Goal: Information Seeking & Learning: Learn about a topic

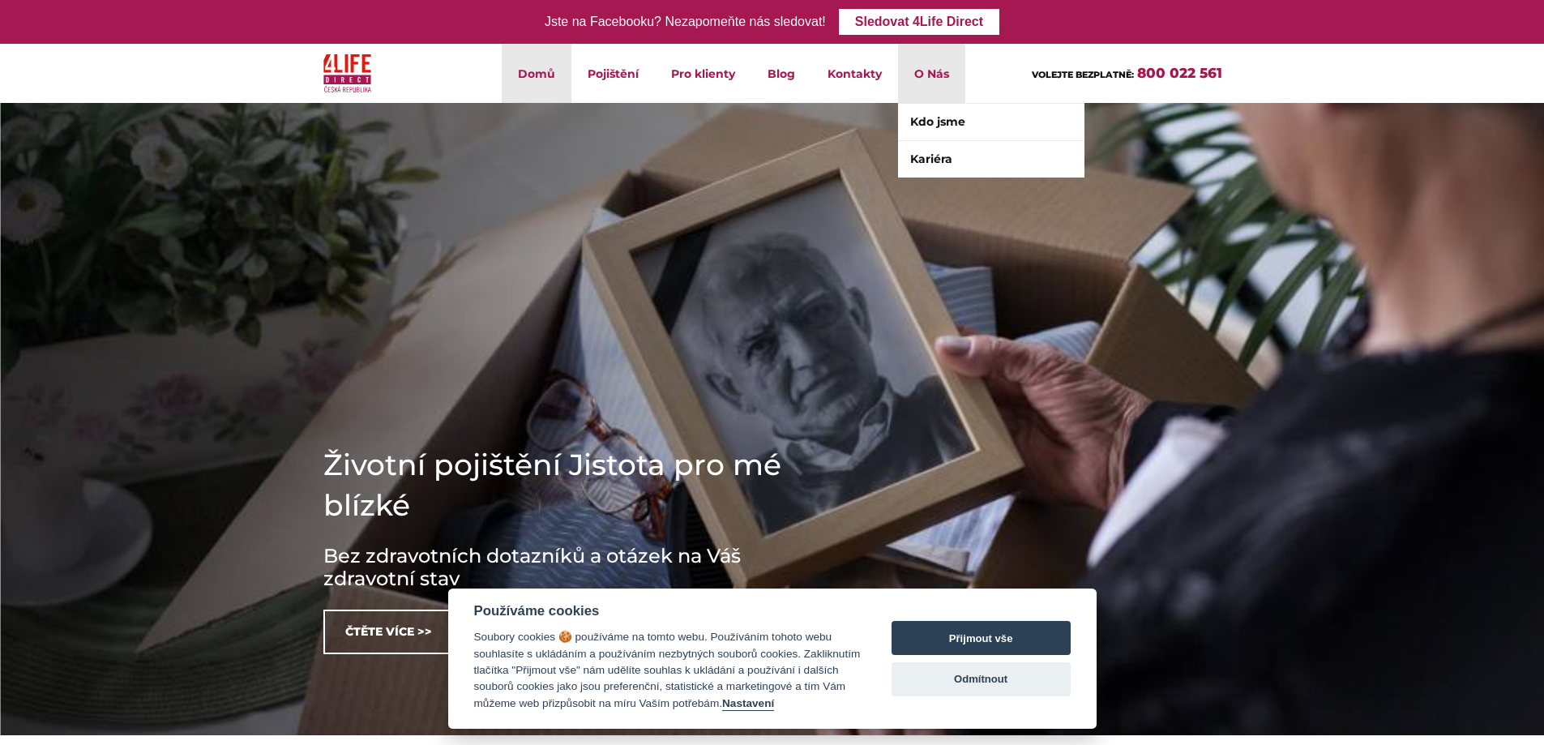
click at [933, 73] on li "O Nás Kdo jsme Kariéra" at bounding box center [931, 73] width 67 height 59
click at [931, 113] on link "Kdo jsme" at bounding box center [991, 122] width 186 height 36
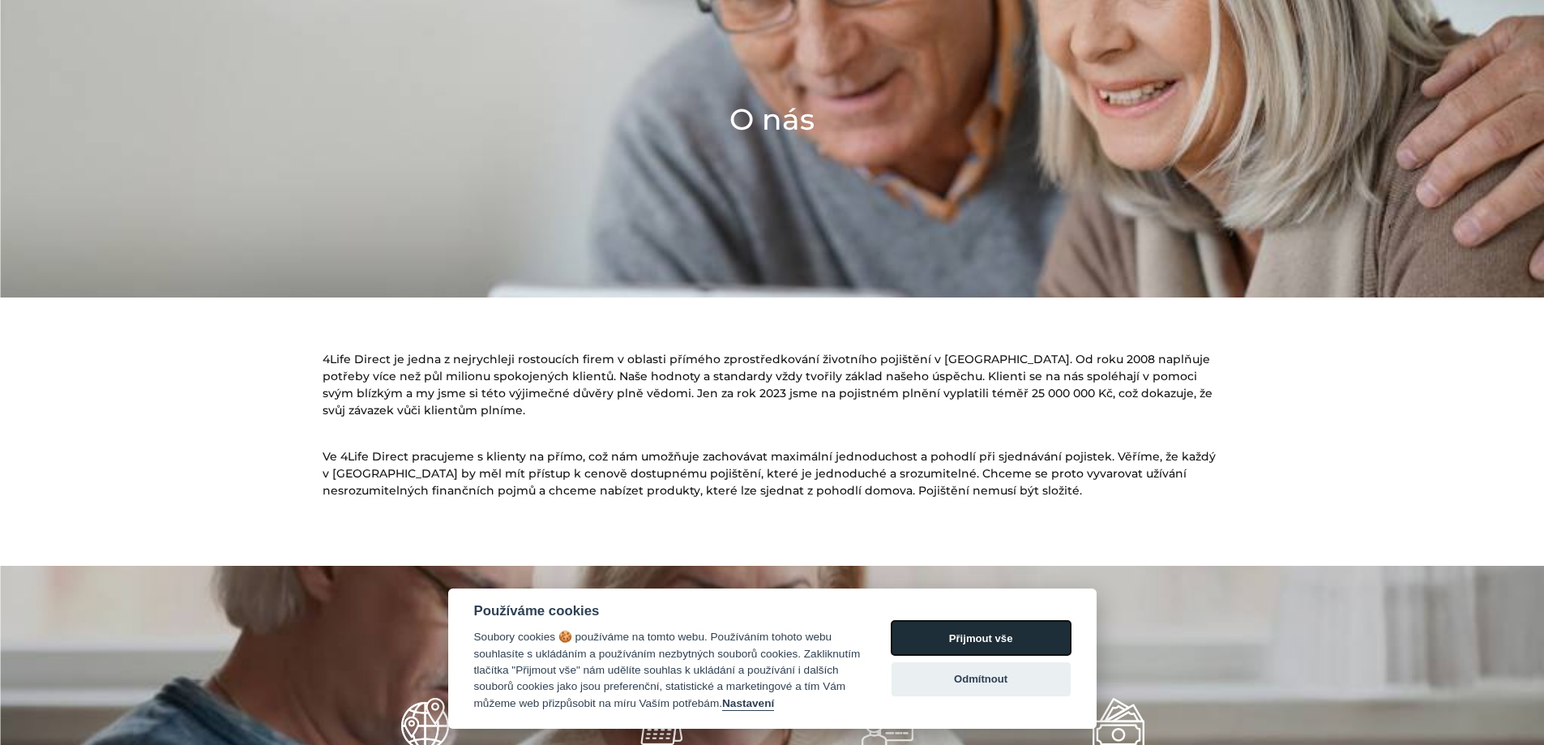
click at [1025, 643] on button "Přijmout vše" at bounding box center [980, 638] width 179 height 34
checkbox input "true"
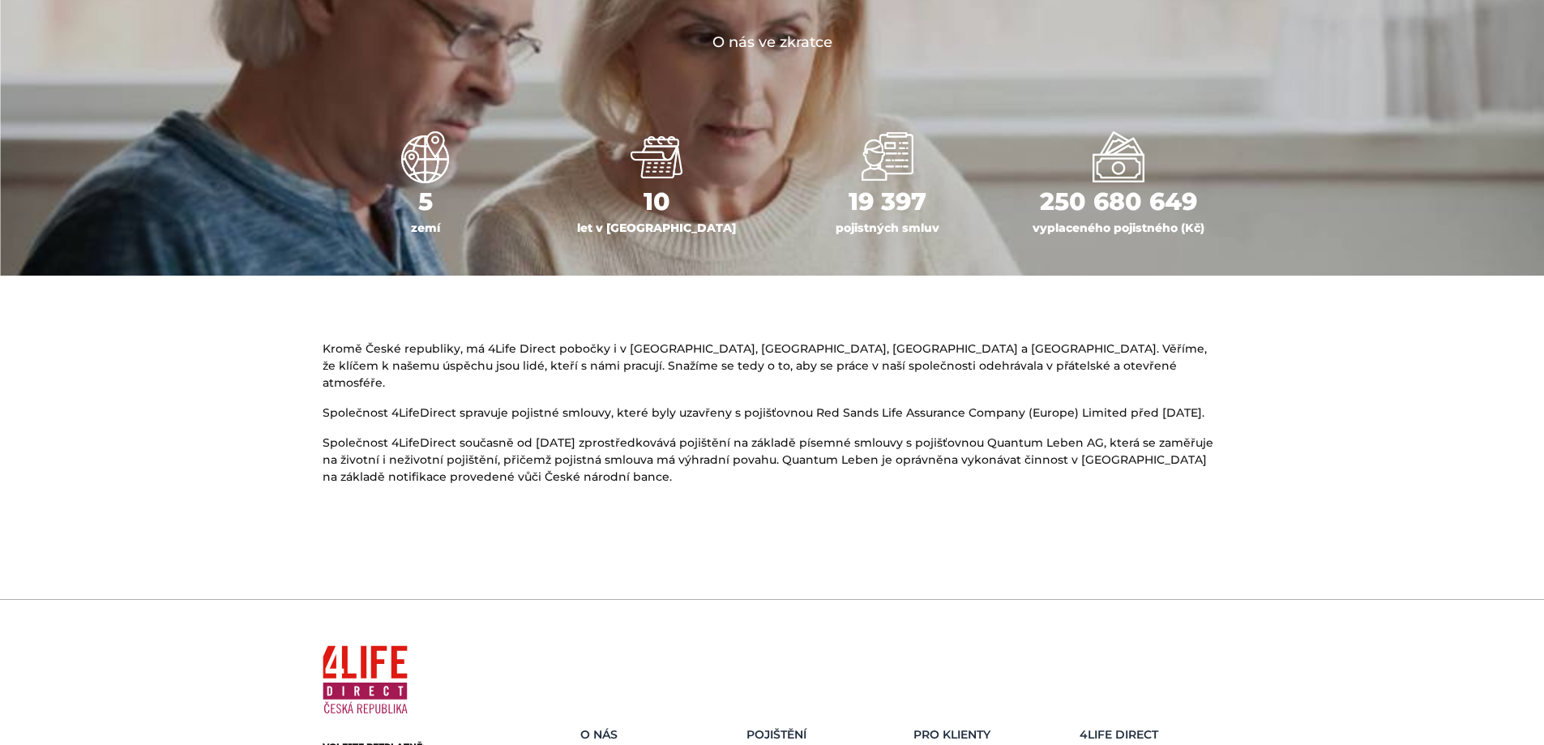
scroll to position [730, 0]
